Goal: Task Accomplishment & Management: Complete application form

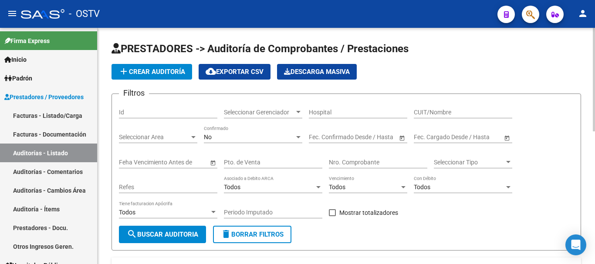
click at [165, 72] on span "add Crear Auditoría" at bounding box center [151, 72] width 67 height 8
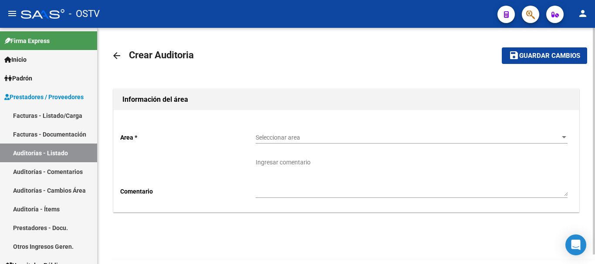
click at [341, 137] on span "Seleccionar area" at bounding box center [408, 137] width 304 height 7
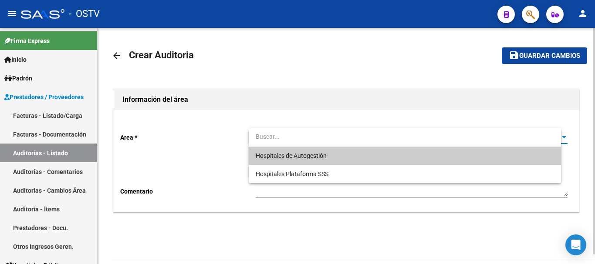
paste input "49582"
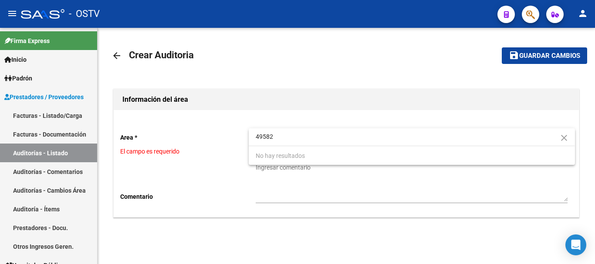
type input "49582"
drag, startPoint x: 237, startPoint y: 121, endPoint x: 242, endPoint y: 117, distance: 6.2
click at [237, 120] on div at bounding box center [297, 132] width 595 height 264
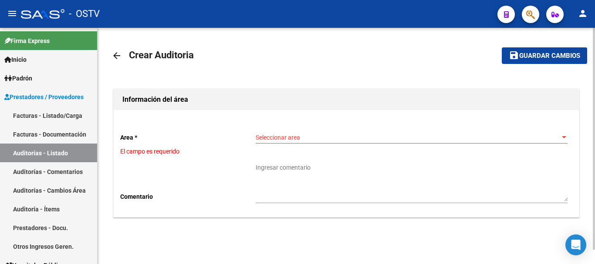
click at [310, 139] on span "Seleccionar area" at bounding box center [408, 137] width 304 height 7
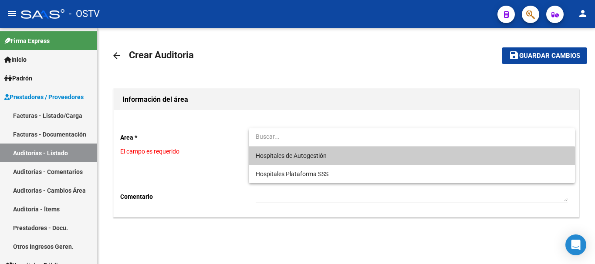
click at [283, 155] on span "Hospitales de Autogestión" at bounding box center [291, 155] width 71 height 7
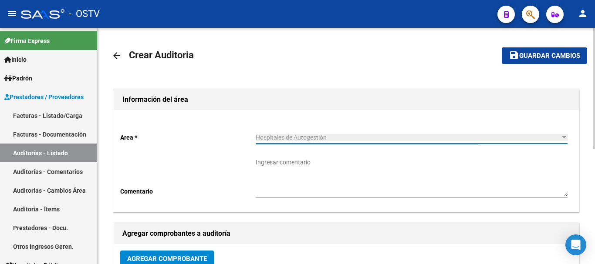
click at [183, 253] on button "Agregar Comprobante" at bounding box center [167, 259] width 94 height 16
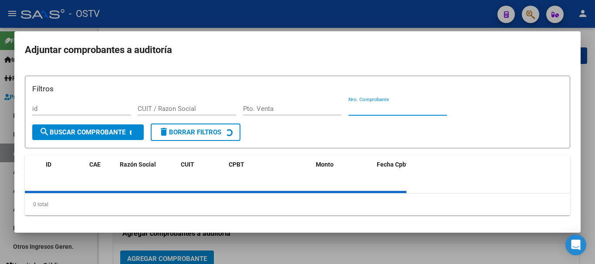
click at [381, 105] on input "Nro. Comprobante" at bounding box center [397, 109] width 98 height 8
paste input "49582"
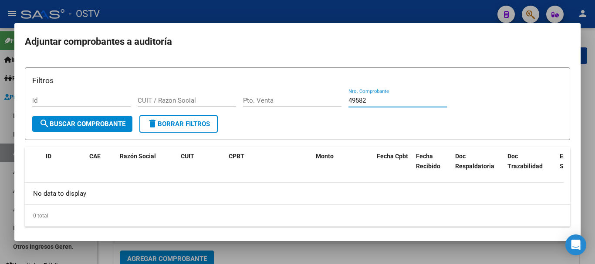
type input "49582"
click at [140, 8] on div at bounding box center [297, 132] width 595 height 264
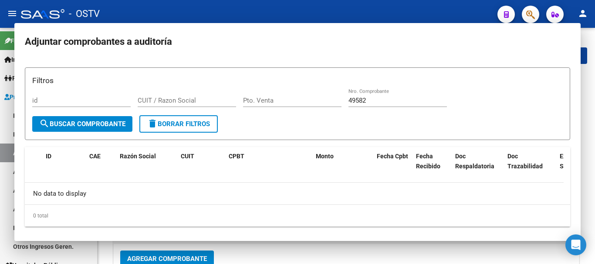
scroll to position [3, 0]
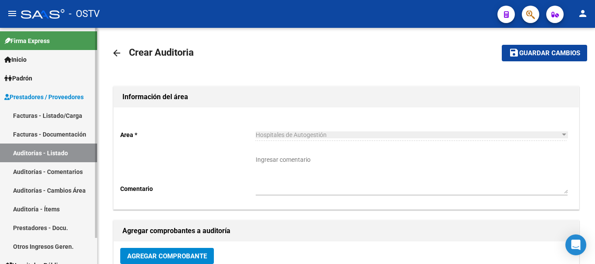
click at [54, 152] on link "Auditorías - Listado" at bounding box center [48, 153] width 97 height 19
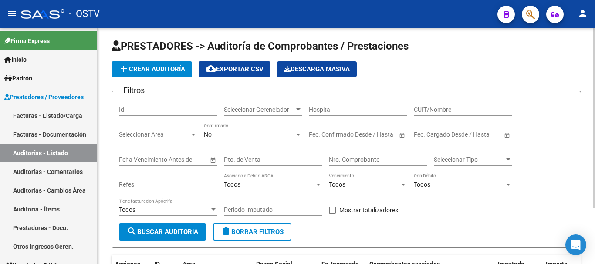
click at [363, 158] on input "Nro. Comprobante" at bounding box center [378, 159] width 98 height 7
paste input "49582"
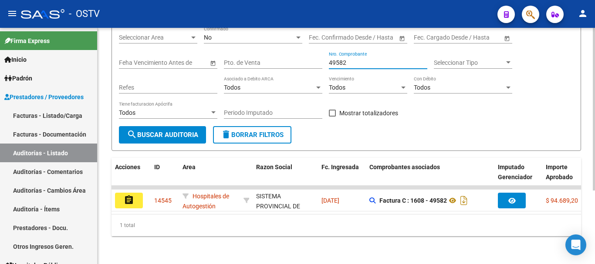
drag, startPoint x: 354, startPoint y: 57, endPoint x: 319, endPoint y: 57, distance: 34.4
click at [319, 57] on div "Filtros Id Seleccionar Gerenciador Seleccionar Gerenciador Hospital CUIT/Nombre…" at bounding box center [346, 63] width 455 height 125
paste input "9550"
drag, startPoint x: 349, startPoint y: 56, endPoint x: 316, endPoint y: 63, distance: 34.3
click at [318, 62] on div "Filtros Id Seleccionar Gerenciador Seleccionar Gerenciador Hospital CUIT/Nombre…" at bounding box center [346, 63] width 455 height 125
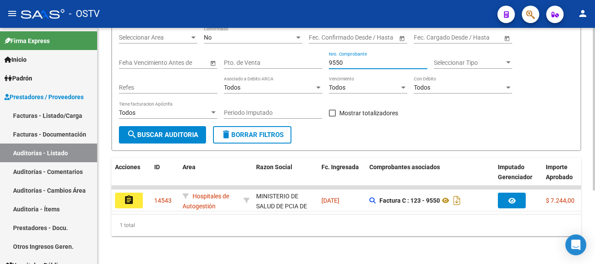
paste input "2253"
drag, startPoint x: 289, startPoint y: 207, endPoint x: 318, endPoint y: 217, distance: 30.3
click at [323, 215] on div "Acciones ID Area Razon Social Fc. Ingresada Comprobantes asociados Imputado Ger…" at bounding box center [347, 197] width 470 height 78
drag, startPoint x: 355, startPoint y: 56, endPoint x: 318, endPoint y: 60, distance: 36.4
click at [318, 60] on div "Filtros Id Seleccionar Gerenciador Seleccionar Gerenciador Hospital CUIT/Nombre…" at bounding box center [346, 63] width 455 height 125
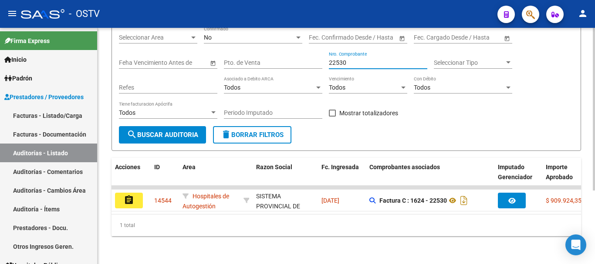
paste input "16422"
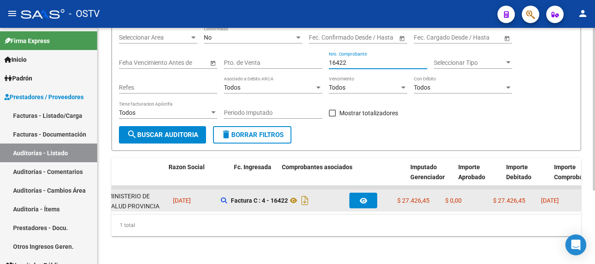
scroll to position [0, 88]
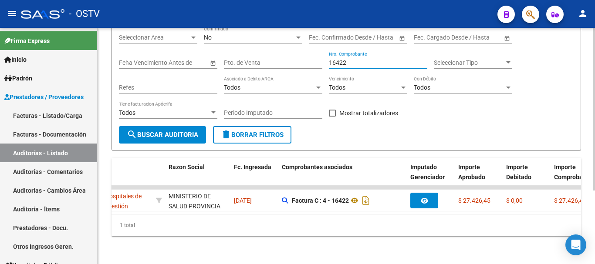
type input "16422"
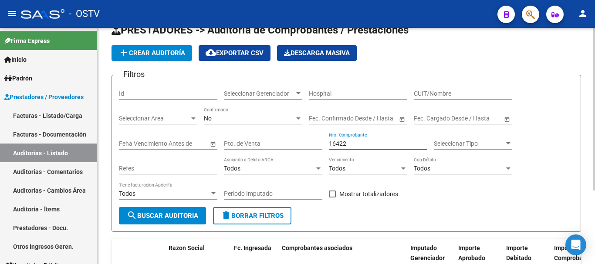
scroll to position [0, 0]
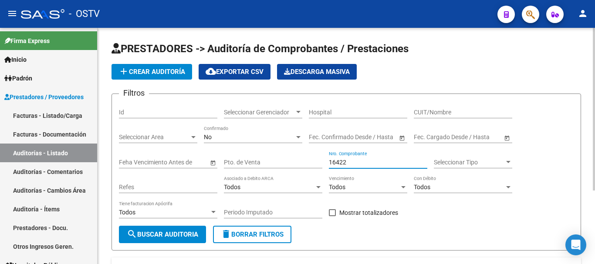
click at [149, 74] on span "add Crear Auditoría" at bounding box center [151, 72] width 67 height 8
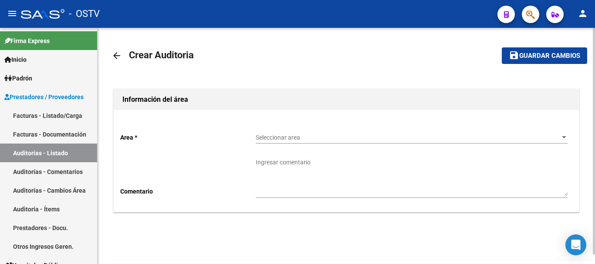
click at [278, 140] on span "Seleccionar area" at bounding box center [408, 137] width 304 height 7
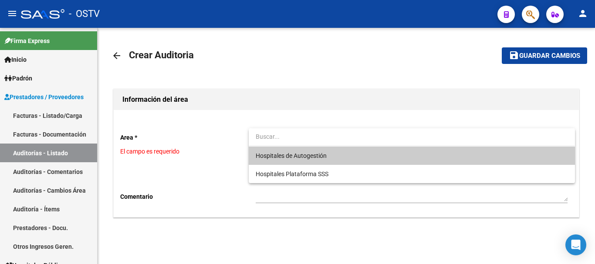
click at [322, 162] on span "Hospitales de Autogestión" at bounding box center [412, 156] width 312 height 18
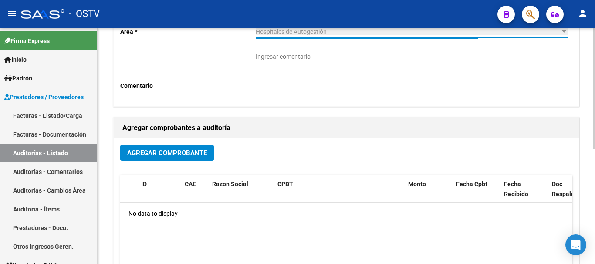
scroll to position [131, 0]
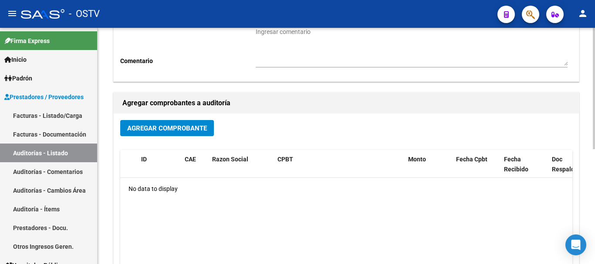
click at [180, 130] on span "Agregar Comprobante" at bounding box center [167, 129] width 80 height 8
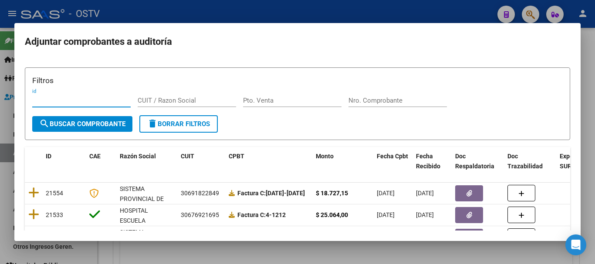
click at [396, 102] on input "Nro. Comprobante" at bounding box center [397, 101] width 98 height 8
paste input "4324"
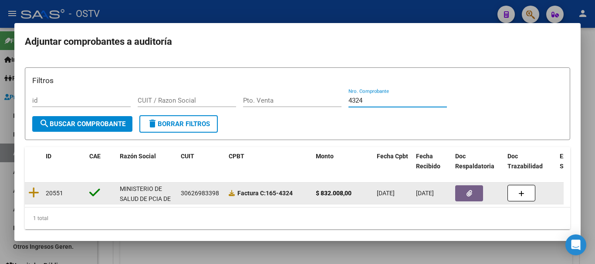
type input "4324"
click at [469, 197] on icon "button" at bounding box center [470, 193] width 6 height 7
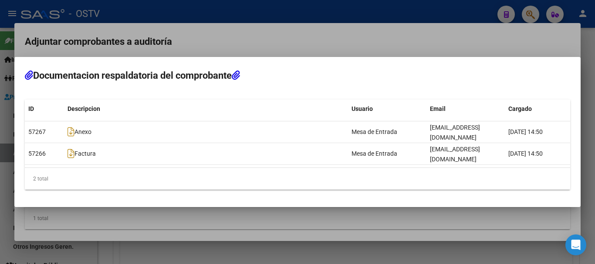
click at [196, 24] on div at bounding box center [297, 132] width 595 height 264
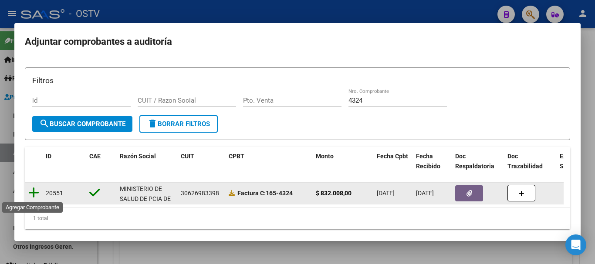
click at [34, 192] on icon at bounding box center [33, 193] width 11 height 12
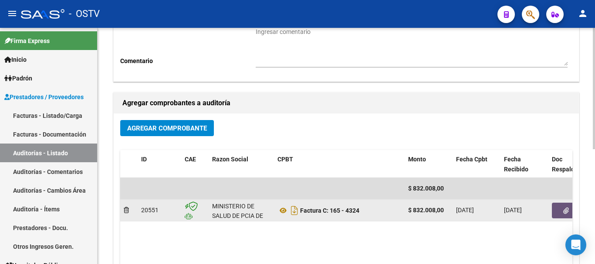
click at [562, 204] on button "button" at bounding box center [566, 211] width 28 height 16
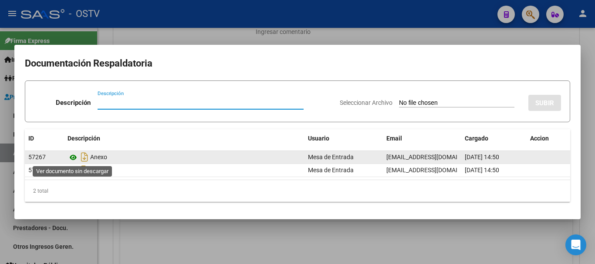
click at [74, 157] on icon at bounding box center [73, 157] width 11 height 10
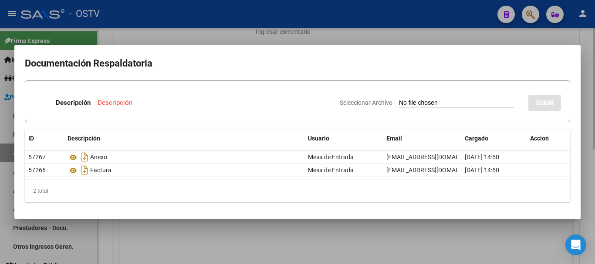
drag, startPoint x: 483, startPoint y: 41, endPoint x: 502, endPoint y: 38, distance: 18.9
click at [483, 40] on div at bounding box center [297, 132] width 595 height 264
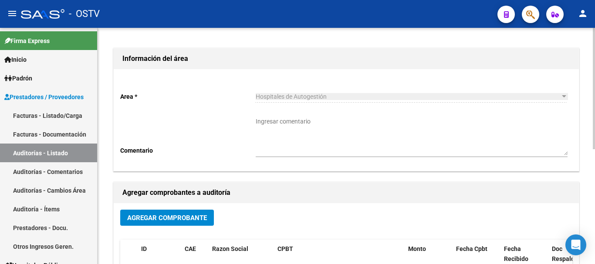
scroll to position [0, 0]
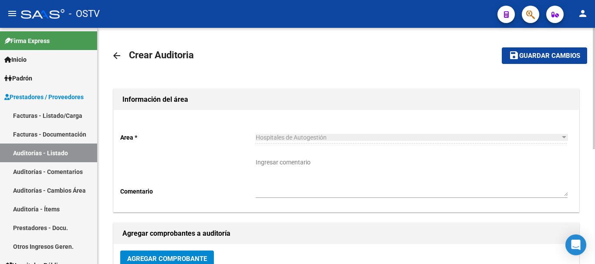
click at [529, 47] on mat-toolbar-row "save Guardar cambios" at bounding box center [537, 56] width 100 height 28
click at [559, 54] on span "Guardar cambios" at bounding box center [549, 56] width 61 height 8
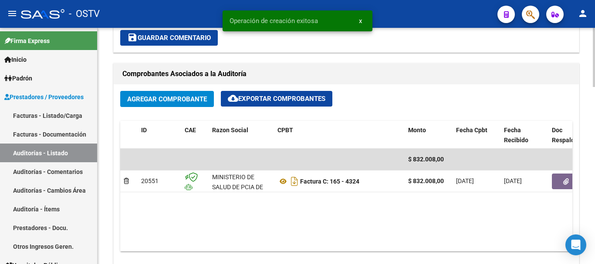
scroll to position [610, 0]
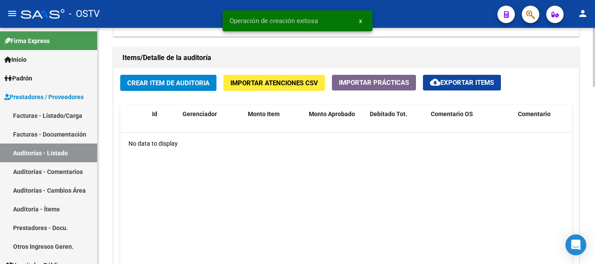
click at [189, 86] on span "Crear Item de Auditoria" at bounding box center [168, 83] width 82 height 8
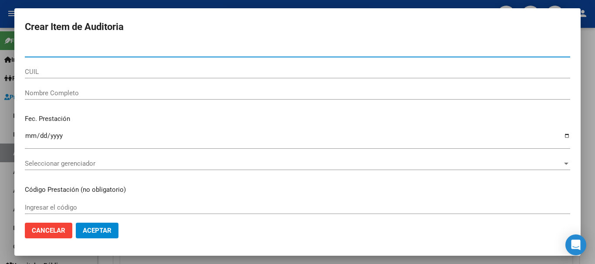
paste input "38030040"
type input "38030040"
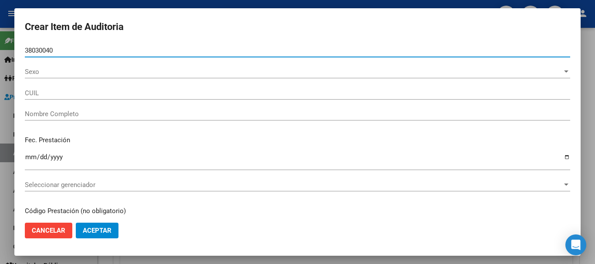
type input "20380300401"
type input "[PERSON_NAME]"
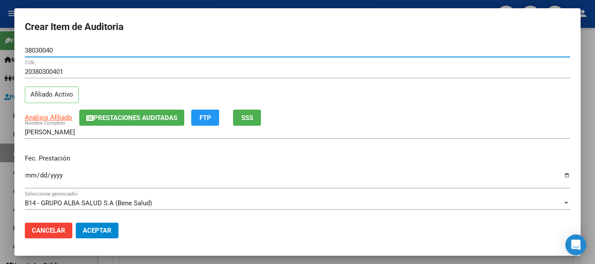
type input "38030040"
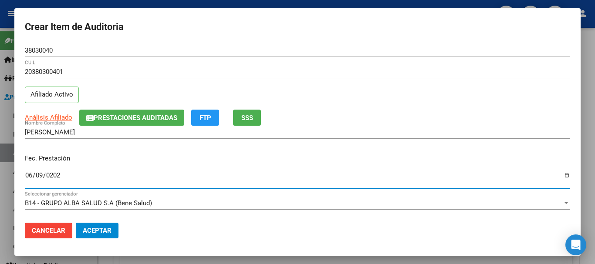
type input "[DATE]"
